Goal: Task Accomplishment & Management: Manage account settings

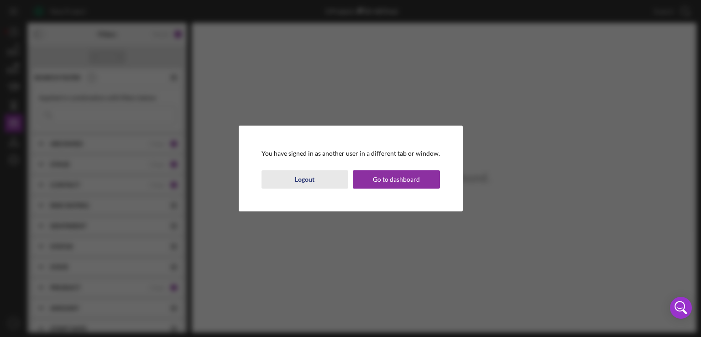
click at [307, 182] on div "Logout" at bounding box center [305, 179] width 20 height 18
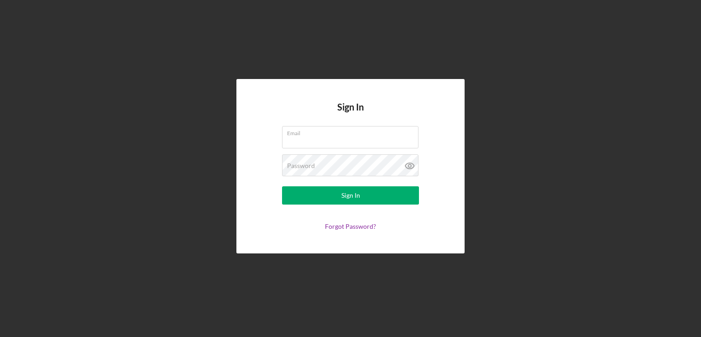
type input "ybatista@communitycapitalny.org"
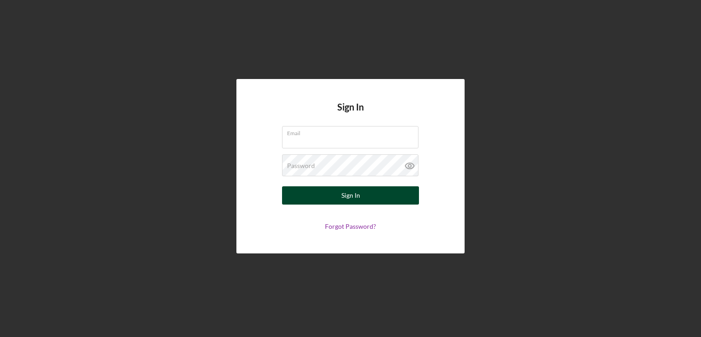
type input "[EMAIL_ADDRESS][DOMAIN_NAME]"
click at [319, 198] on button "Sign In" at bounding box center [350, 195] width 137 height 18
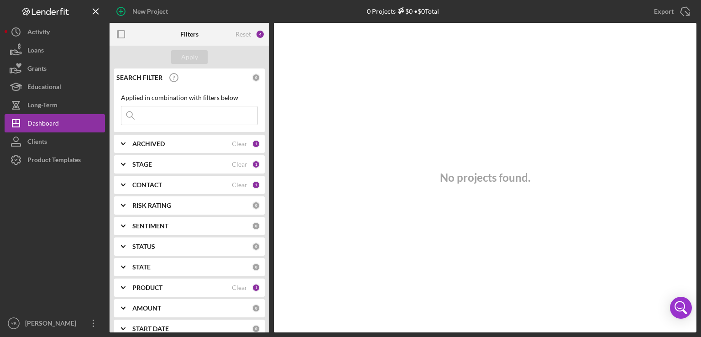
click at [157, 141] on b "ARCHIVED" at bounding box center [148, 143] width 32 height 7
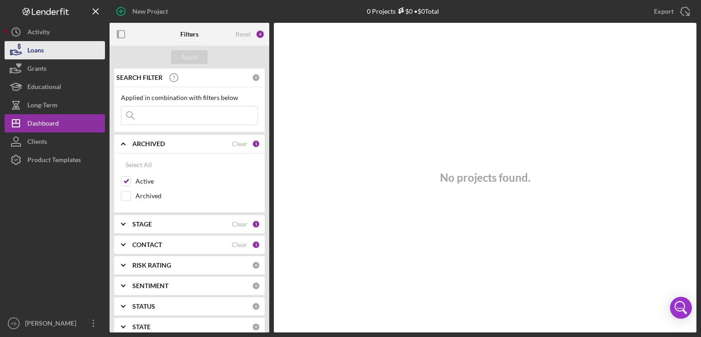
click at [55, 48] on button "Loans" at bounding box center [55, 50] width 100 height 18
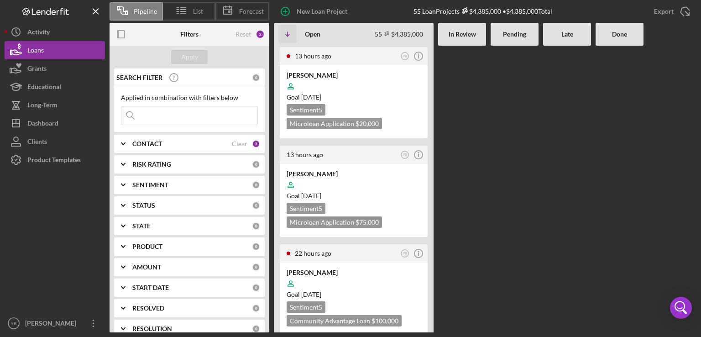
click at [183, 146] on div "CONTACT" at bounding box center [181, 143] width 99 height 7
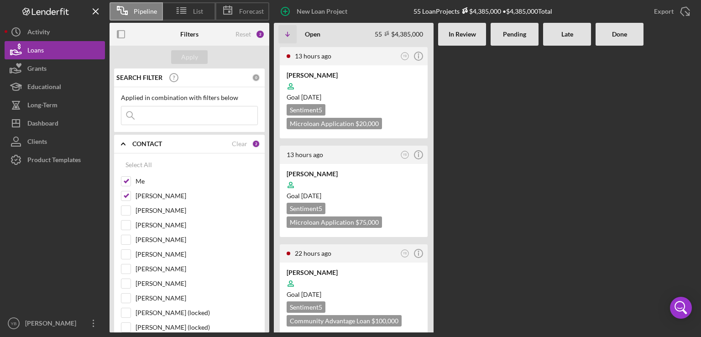
click at [480, 183] on Review at bounding box center [462, 189] width 48 height 287
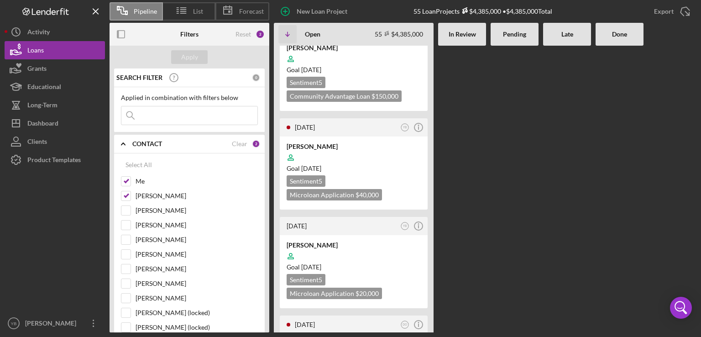
scroll to position [1351, 0]
click at [382, 246] on div at bounding box center [354, 254] width 134 height 17
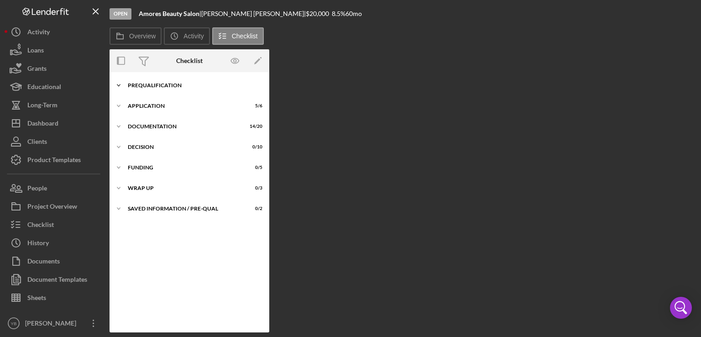
click at [162, 89] on div "Icon/Expander Prequalification 6 / 9" at bounding box center [190, 85] width 160 height 18
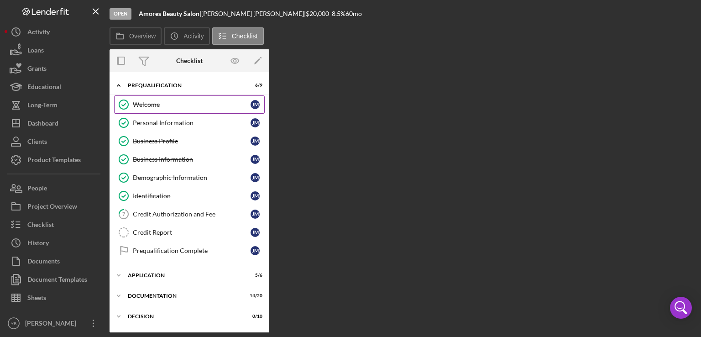
click at [171, 106] on div "Welcome" at bounding box center [192, 104] width 118 height 7
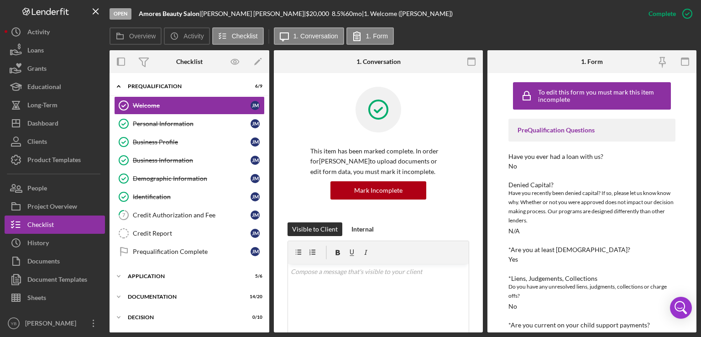
click at [690, 195] on div "To edit this form you must mark this item incomplete PreQualification Questions…" at bounding box center [591, 202] width 209 height 259
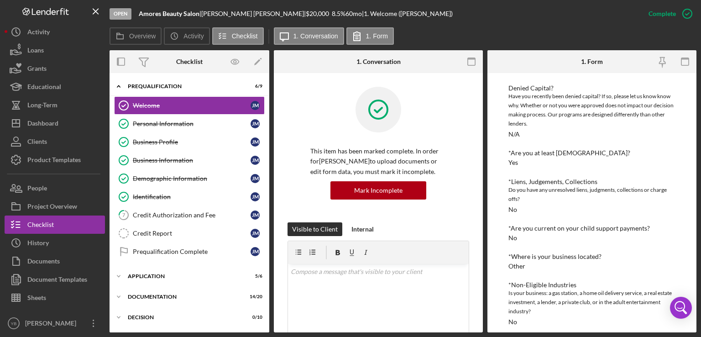
scroll to position [161, 0]
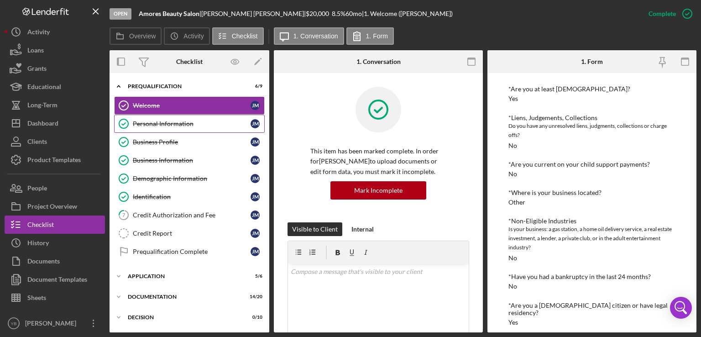
click at [152, 126] on div "Personal Information" at bounding box center [192, 123] width 118 height 7
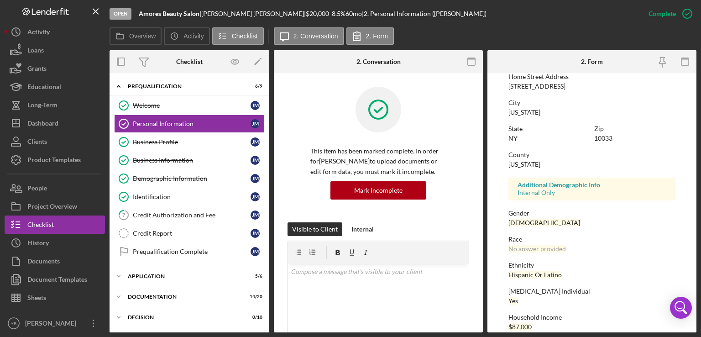
scroll to position [167, 0]
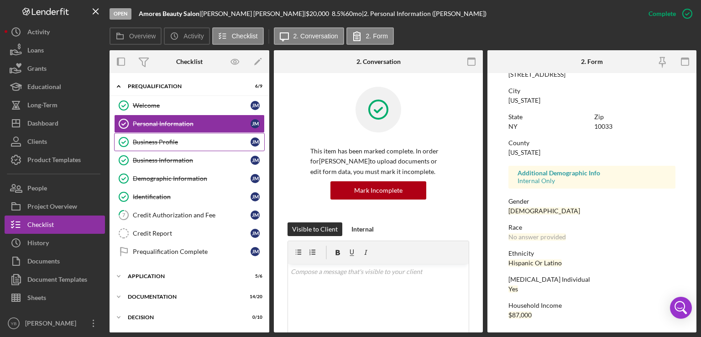
click at [162, 139] on div "Business Profile" at bounding box center [192, 141] width 118 height 7
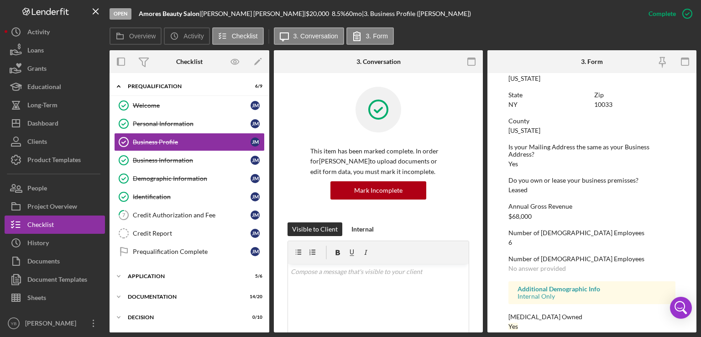
scroll to position [436, 0]
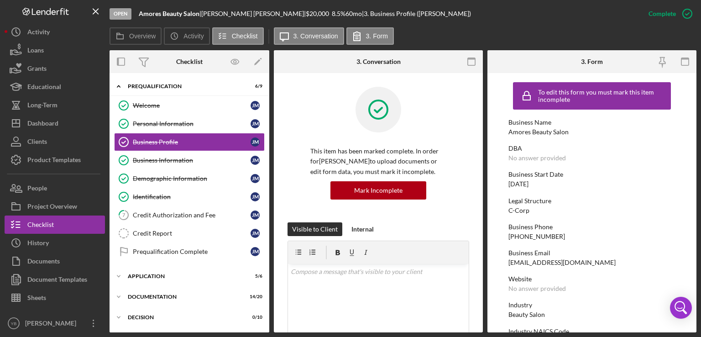
scroll to position [18, 0]
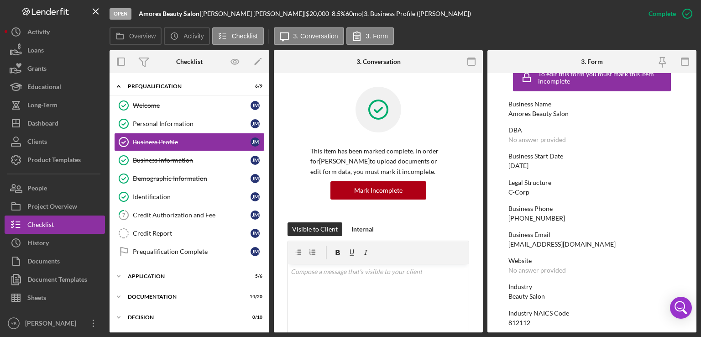
click at [495, 22] on div "Open Amores Beauty Salon | Jose Maria Rivera | $20,000 $20,000 8.5 % 60 mo | 3.…" at bounding box center [375, 13] width 530 height 27
click at [480, 25] on div "Open Amores Beauty Salon | Jose Maria Rivera | $20,000 $20,000 8.5 % 60 mo | 3.…" at bounding box center [375, 13] width 530 height 27
drag, startPoint x: 696, startPoint y: 162, endPoint x: 672, endPoint y: 163, distance: 24.2
click at [672, 163] on div "Open Amores Beauty Salon | Jose Maria Rivera | $20,000 $20,000 8.5 % 60 mo | 3.…" at bounding box center [350, 168] width 701 height 337
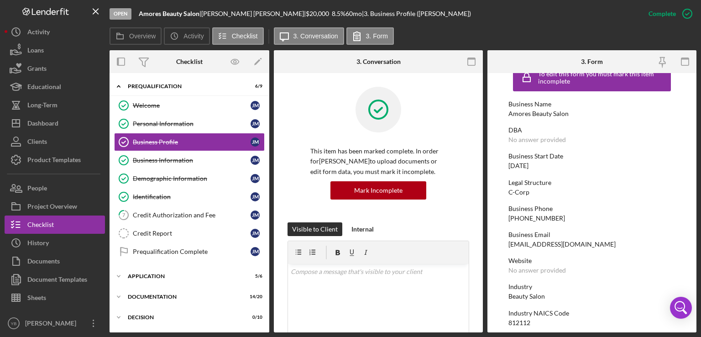
click at [672, 163] on div "Business Start Date 01/01/2023" at bounding box center [591, 160] width 167 height 17
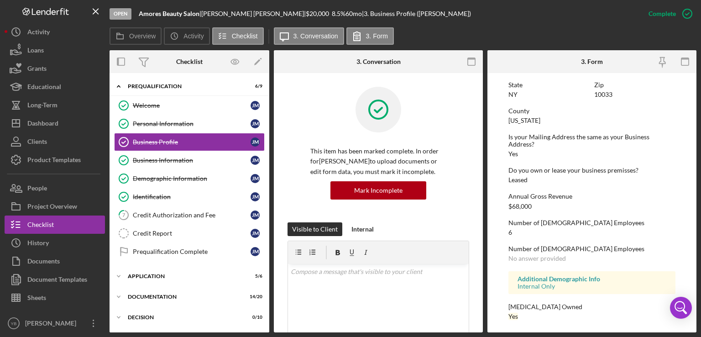
scroll to position [436, 0]
click at [167, 158] on div "Business Information" at bounding box center [192, 160] width 118 height 7
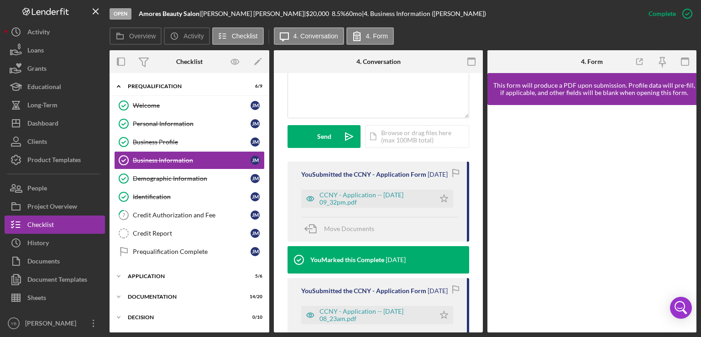
scroll to position [228, 0]
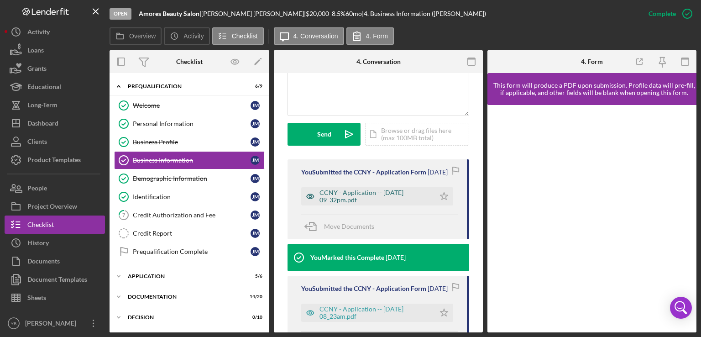
click at [356, 202] on div "CCNY - Application -- 2025-09-06 09_32pm.pdf" at bounding box center [374, 196] width 111 height 15
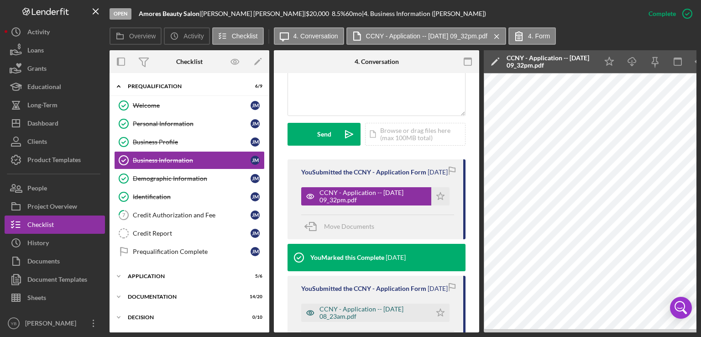
click at [374, 320] on div "CCNY - Application -- 2025-09-04 08_23am.pdf" at bounding box center [372, 312] width 107 height 15
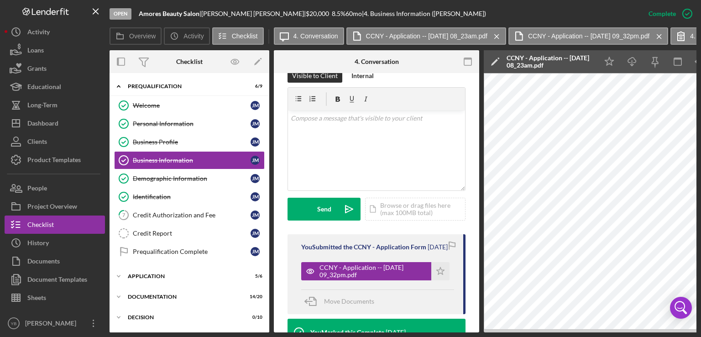
scroll to position [155, 0]
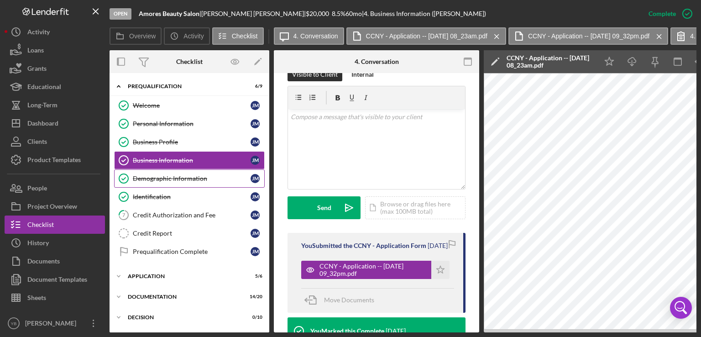
click at [181, 179] on div "Demographic Information" at bounding box center [192, 178] width 118 height 7
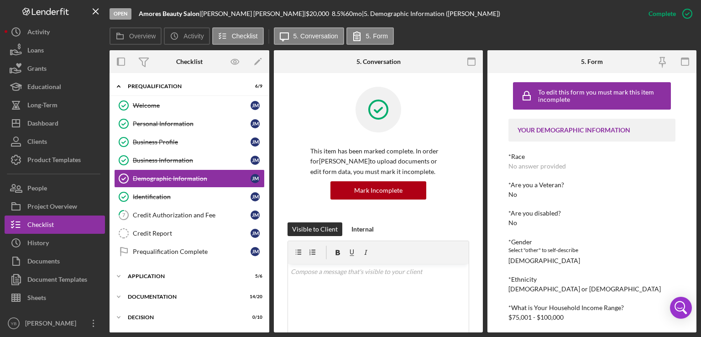
click at [642, 187] on div "*Are you a Veteran?" at bounding box center [591, 184] width 167 height 7
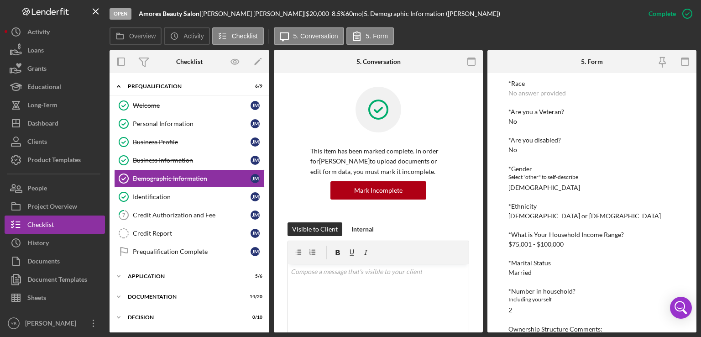
scroll to position [133, 0]
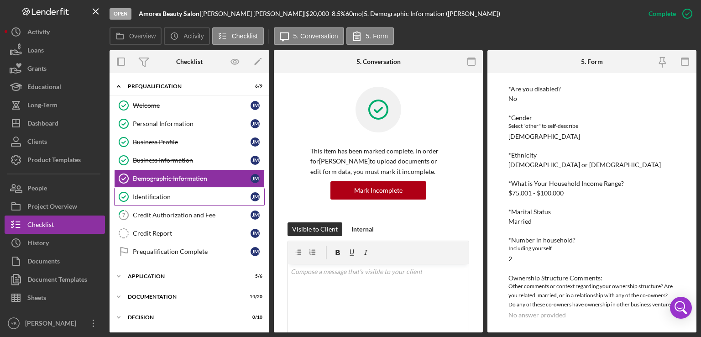
click at [144, 195] on div "Identification" at bounding box center [192, 196] width 118 height 7
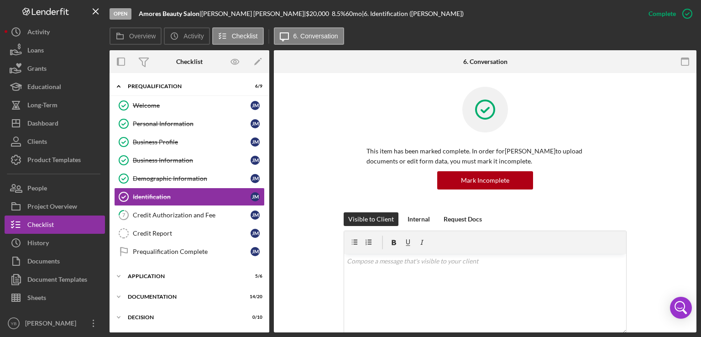
click at [655, 178] on div "This item has been marked complete. In order for Jose Maria Rivera to upload do…" at bounding box center [485, 150] width 395 height 126
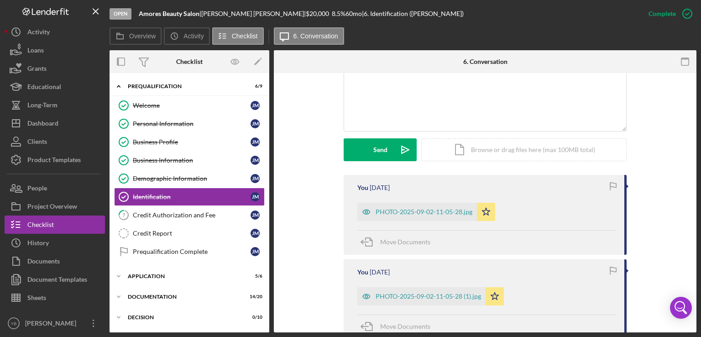
scroll to position [221, 0]
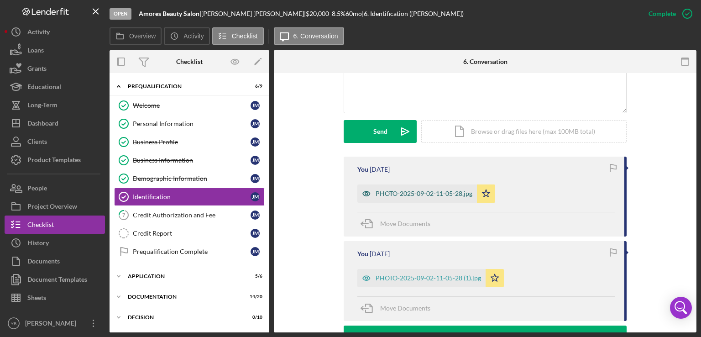
click at [398, 194] on div "PHOTO-2025-09-02-11-05-28.jpg" at bounding box center [424, 193] width 97 height 7
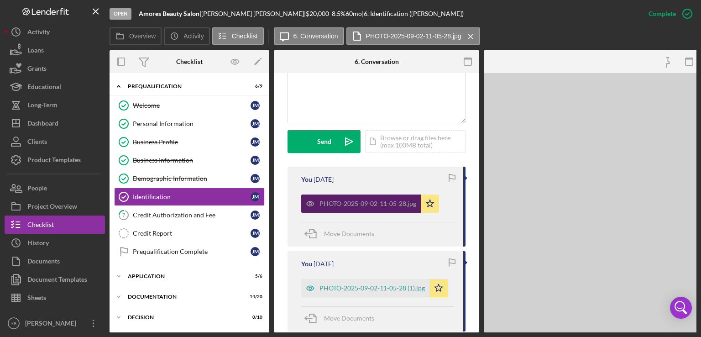
scroll to position [231, 0]
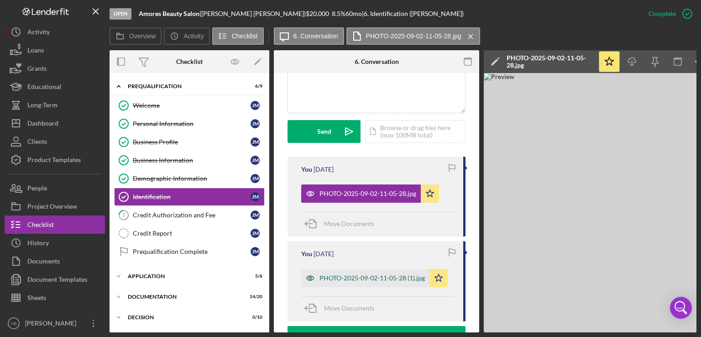
click at [361, 274] on div "PHOTO-2025-09-02-11-05-28 (1).jpg" at bounding box center [371, 277] width 105 height 7
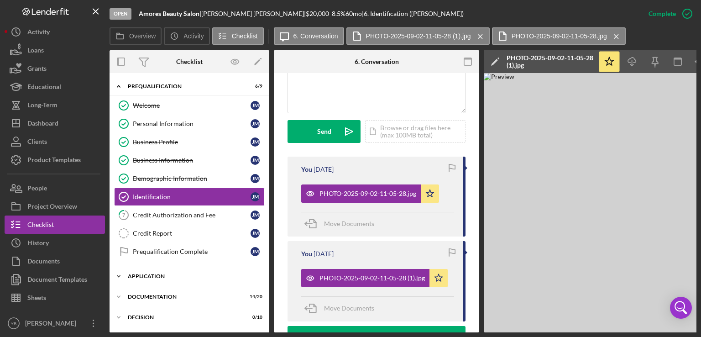
click at [158, 277] on div "Icon/Expander Application 5 / 6" at bounding box center [190, 276] width 160 height 18
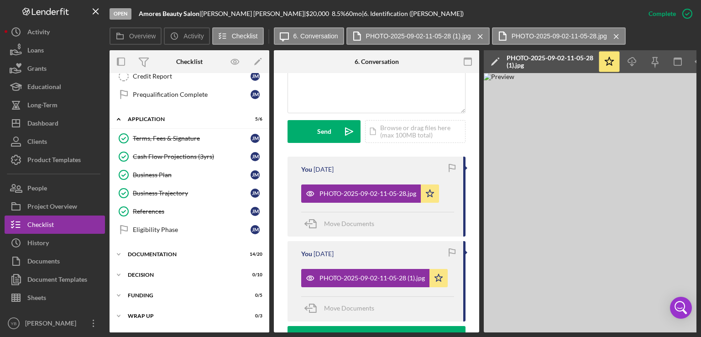
scroll to position [158, 0]
click at [158, 251] on div "Documentation" at bounding box center [193, 253] width 130 height 5
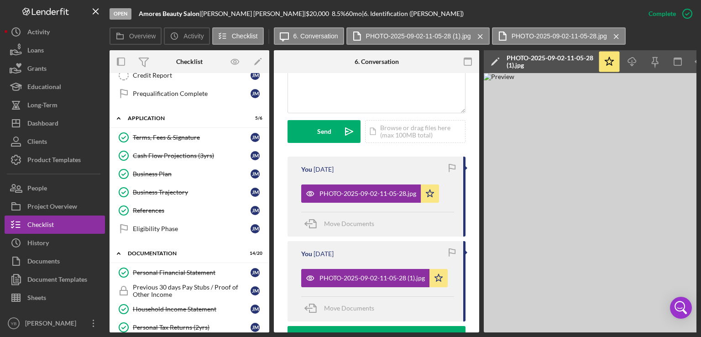
click at [267, 202] on div "Icon/Expander Prequalification 6 / 9 Welcome Welcome J M Personal Information P…" at bounding box center [190, 202] width 160 height 259
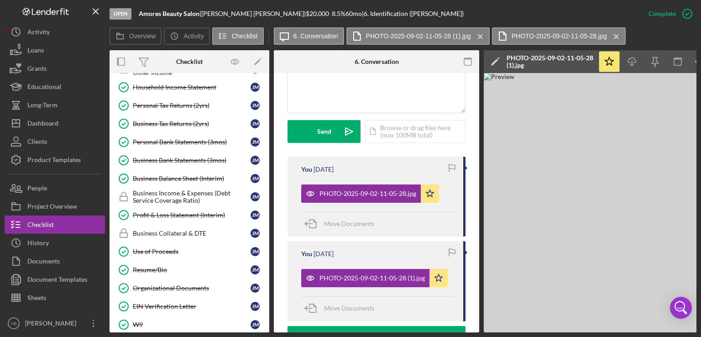
scroll to position [384, 0]
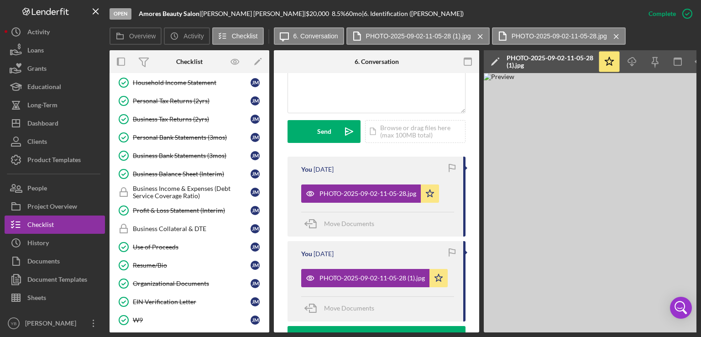
drag, startPoint x: 269, startPoint y: 276, endPoint x: 267, endPoint y: 306, distance: 30.2
click at [267, 306] on div "Overview Internal Workflow Stage Open Icon/Dropdown Arrow Archive (can unarchiv…" at bounding box center [403, 191] width 587 height 282
click at [155, 243] on div "Use of Proceeds" at bounding box center [192, 246] width 118 height 7
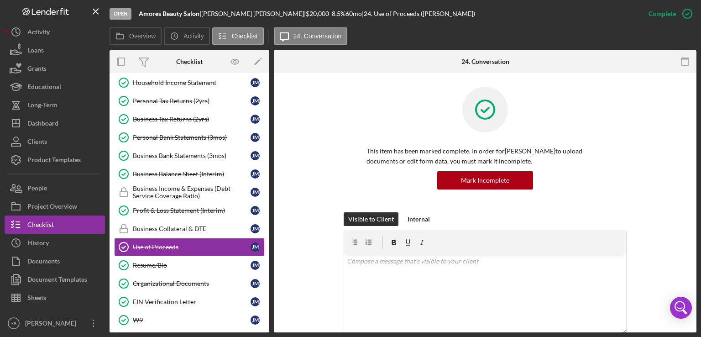
click at [642, 177] on div "This item has been marked complete. In order for Jose Maria Rivera to upload do…" at bounding box center [485, 150] width 395 height 126
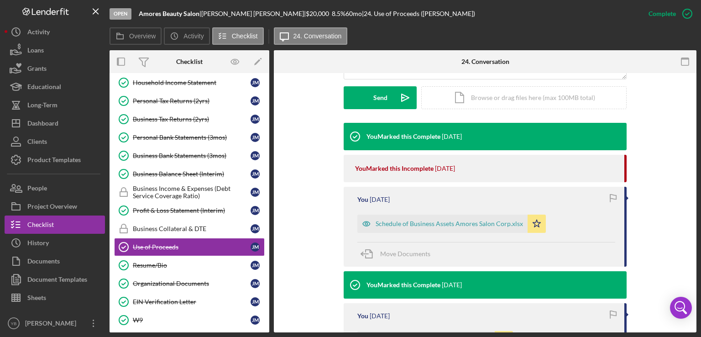
scroll to position [256, 0]
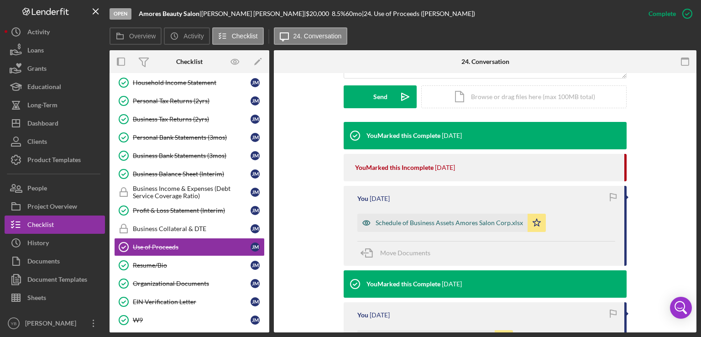
click at [465, 225] on div "Schedule of Business Assets Amores Salon Corp.xlsx" at bounding box center [449, 222] width 147 height 7
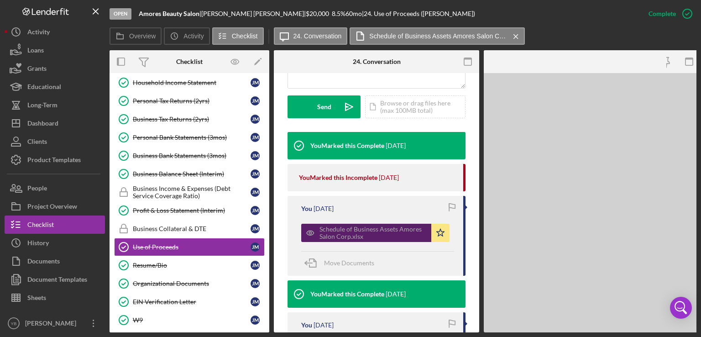
scroll to position [266, 0]
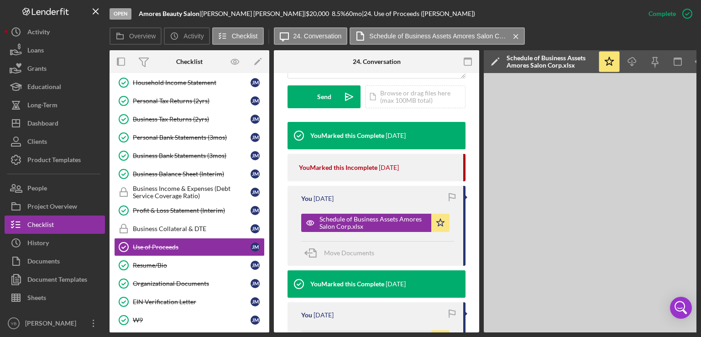
drag, startPoint x: 461, startPoint y: 332, endPoint x: 417, endPoint y: 296, distance: 57.1
click at [417, 296] on div "Open Amores Beauty Salon | Jose Maria Rivera | $20,000 $20,000 8.5 % 60 mo | 24…" at bounding box center [350, 168] width 701 height 337
drag, startPoint x: 480, startPoint y: 247, endPoint x: 467, endPoint y: 220, distance: 30.6
click at [467, 220] on div "Overview Internal Workflow Stage Open Icon/Dropdown Arrow Archive (can unarchiv…" at bounding box center [403, 191] width 587 height 282
click at [467, 220] on div "This item has been marked complete. In order for Jose Maria Rivera to upload do…" at bounding box center [376, 184] width 205 height 755
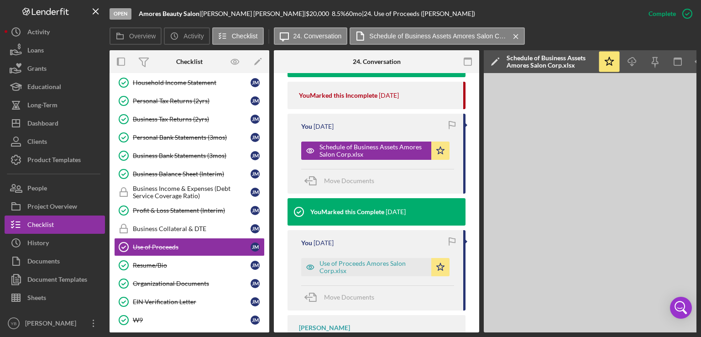
scroll to position [357, 0]
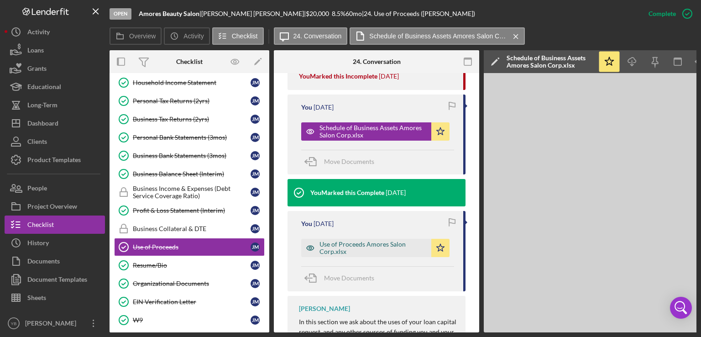
click at [359, 246] on div "Use of Proceeds Amores Salon Corp.xlsx" at bounding box center [372, 248] width 107 height 15
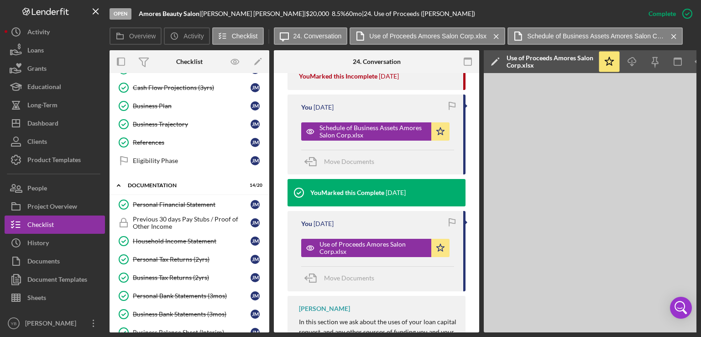
scroll to position [225, 0]
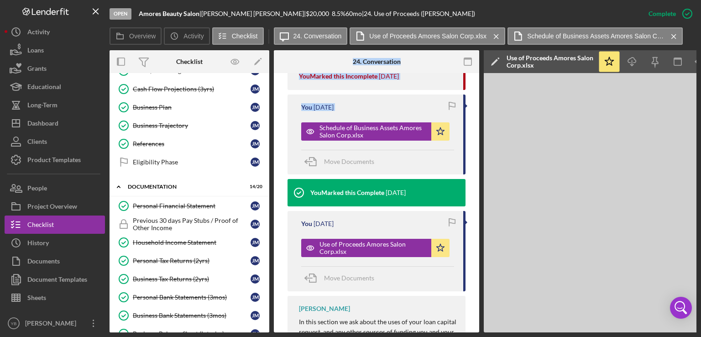
drag, startPoint x: 270, startPoint y: 212, endPoint x: 272, endPoint y: 141, distance: 71.2
click at [272, 141] on div "Overview Internal Workflow Stage Open Icon/Dropdown Arrow Archive (can unarchiv…" at bounding box center [403, 191] width 587 height 282
click at [168, 104] on div "Business Plan" at bounding box center [192, 107] width 118 height 7
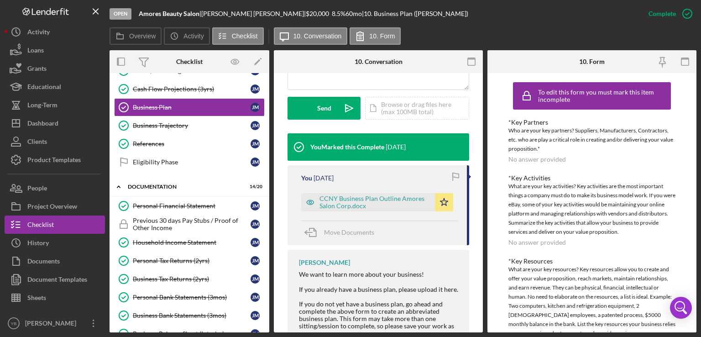
scroll to position [286, 0]
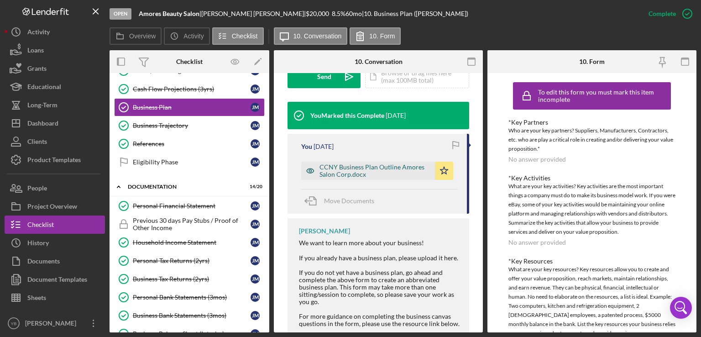
click at [349, 171] on div "CCNY Business Plan Outline Amores Salon Corp.docx" at bounding box center [374, 170] width 111 height 15
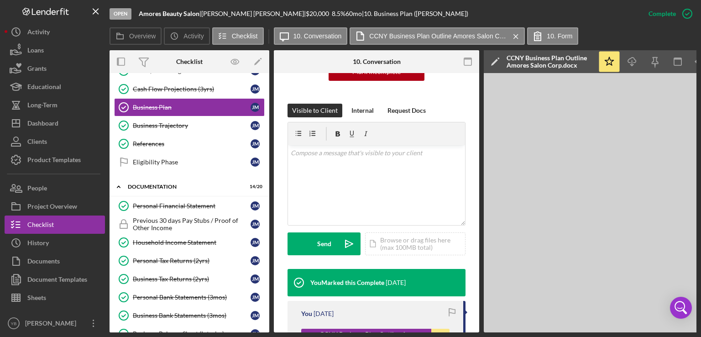
scroll to position [103, 0]
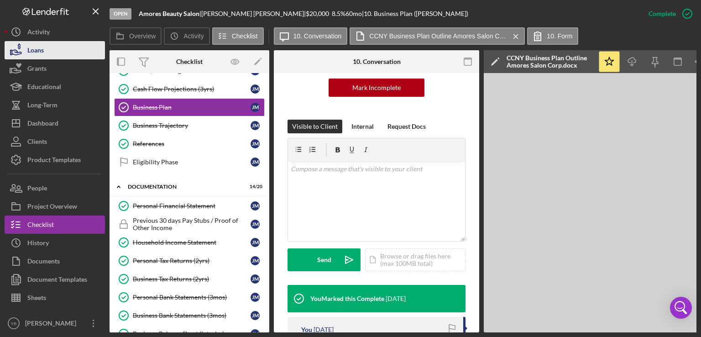
click at [66, 50] on button "Loans" at bounding box center [55, 50] width 100 height 18
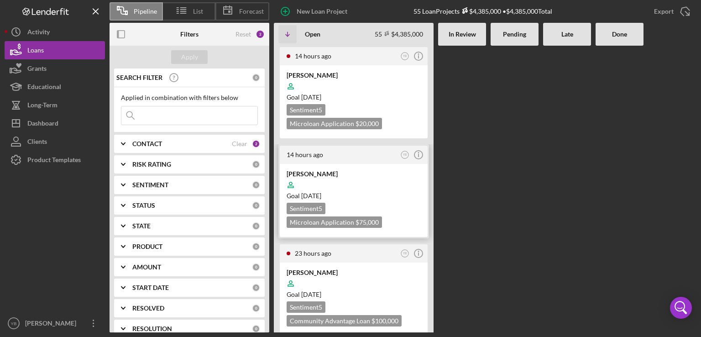
click at [376, 192] on div "Goal 2 months from now" at bounding box center [354, 195] width 134 height 9
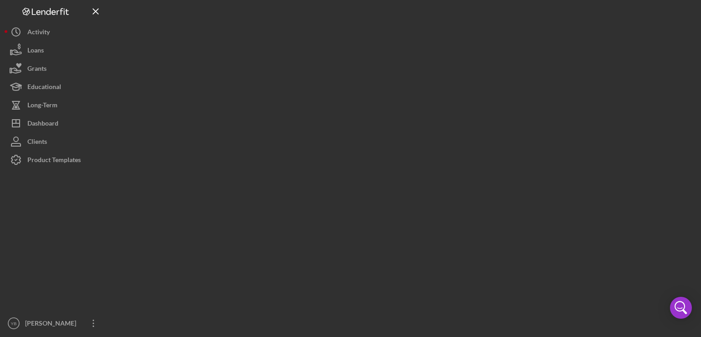
click at [376, 192] on div at bounding box center [403, 166] width 587 height 332
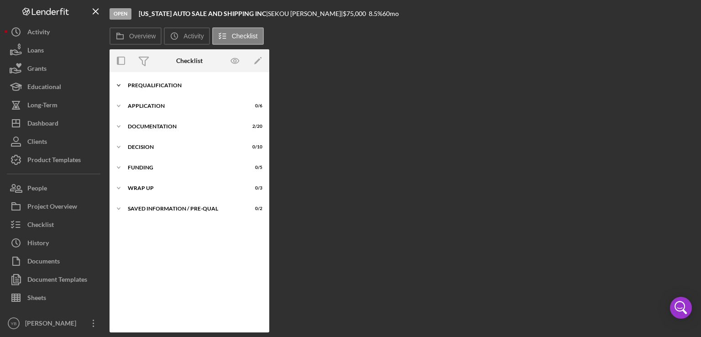
click at [151, 82] on div "Icon/Expander Prequalification 1 / 9" at bounding box center [190, 85] width 160 height 18
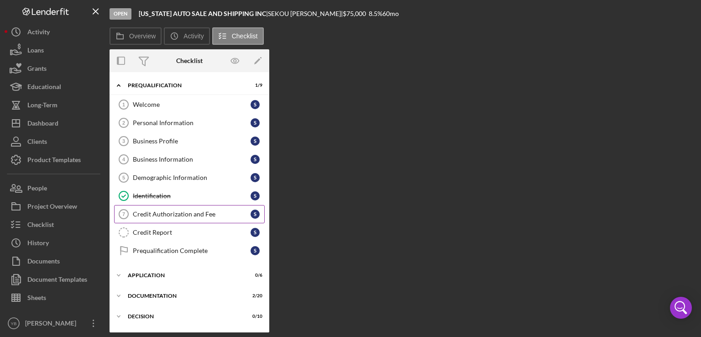
click at [169, 213] on div "Credit Authorization and Fee" at bounding box center [192, 213] width 118 height 7
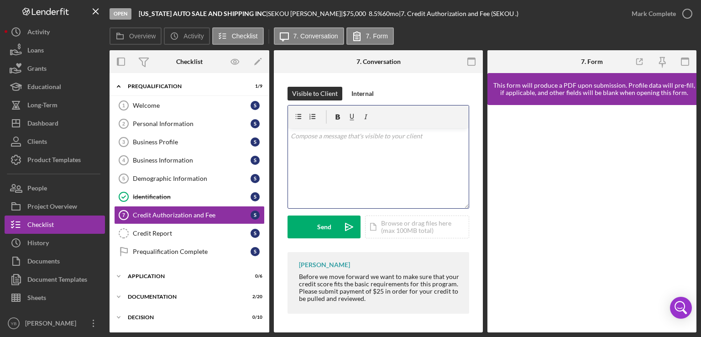
click at [468, 151] on div "v Color teal Color pink Remove color Add row above Add row below Add column bef…" at bounding box center [378, 168] width 181 height 80
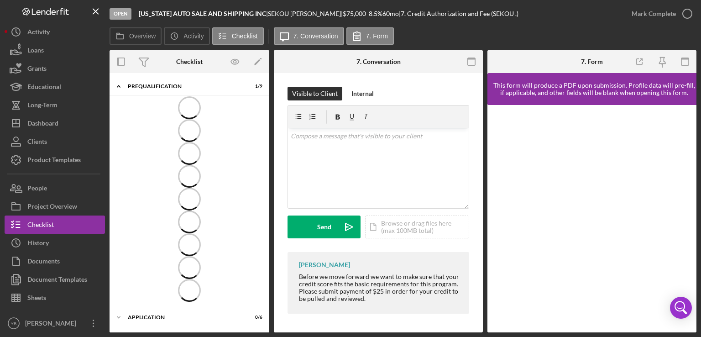
scroll to position [11, 0]
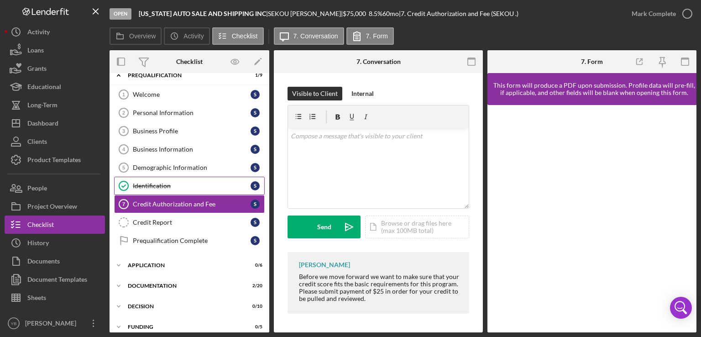
click at [158, 182] on div "Identification" at bounding box center [192, 185] width 118 height 7
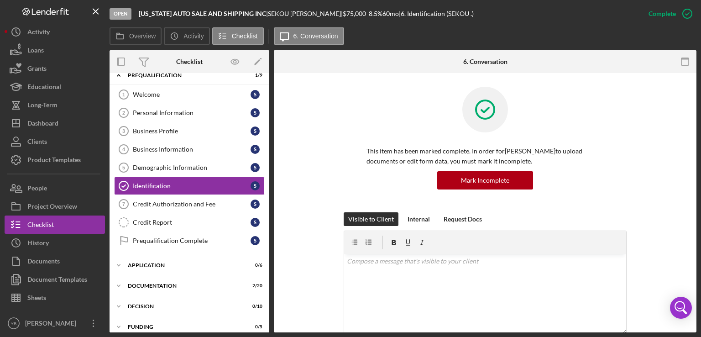
click at [648, 177] on div "This item has been marked complete. In order for [PERSON_NAME] to upload docume…" at bounding box center [485, 150] width 395 height 126
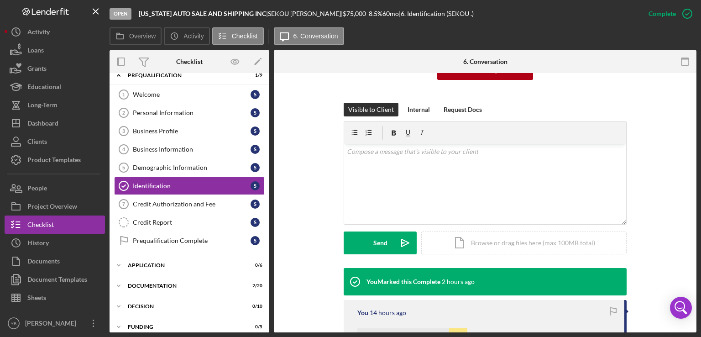
scroll to position [201, 0]
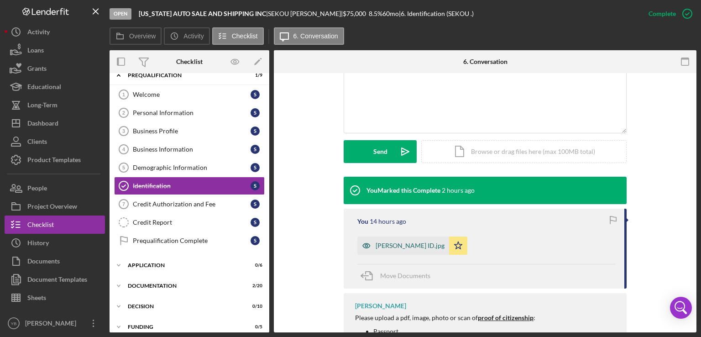
click at [419, 245] on div "[PERSON_NAME] ID.jpg" at bounding box center [410, 245] width 69 height 7
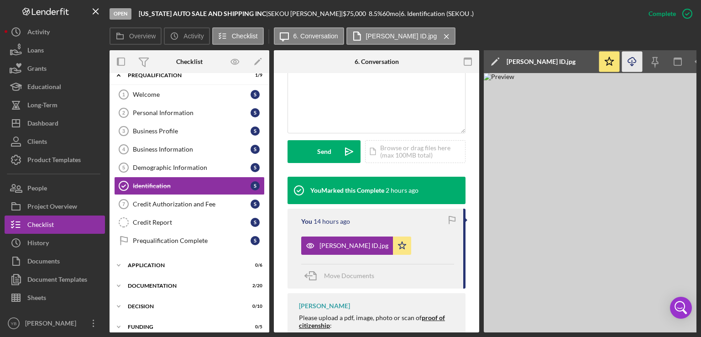
click at [633, 63] on icon "button" at bounding box center [632, 60] width 8 height 5
